Goal: Task Accomplishment & Management: Manage account settings

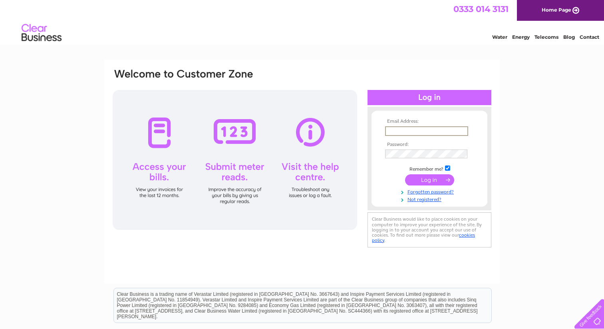
click at [413, 133] on input "text" at bounding box center [426, 131] width 83 height 10
type input "[EMAIL_ADDRESS][DOMAIN_NAME]"
click at [439, 181] on input "submit" at bounding box center [429, 179] width 49 height 11
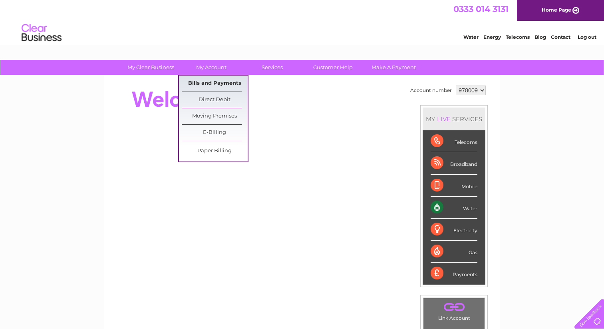
click at [221, 85] on link "Bills and Payments" at bounding box center [215, 83] width 66 height 16
click at [217, 82] on link "Bills and Payments" at bounding box center [215, 83] width 66 height 16
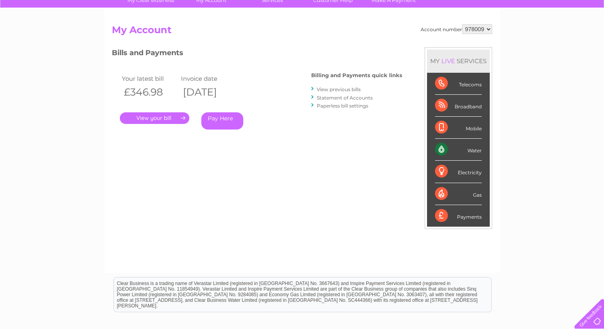
click at [333, 88] on link "View previous bills" at bounding box center [339, 89] width 44 height 6
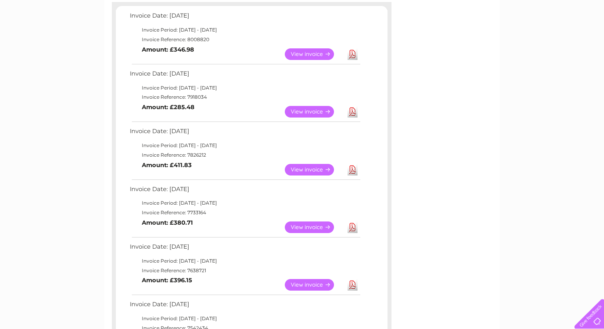
scroll to position [143, 0]
